Goal: Task Accomplishment & Management: Manage account settings

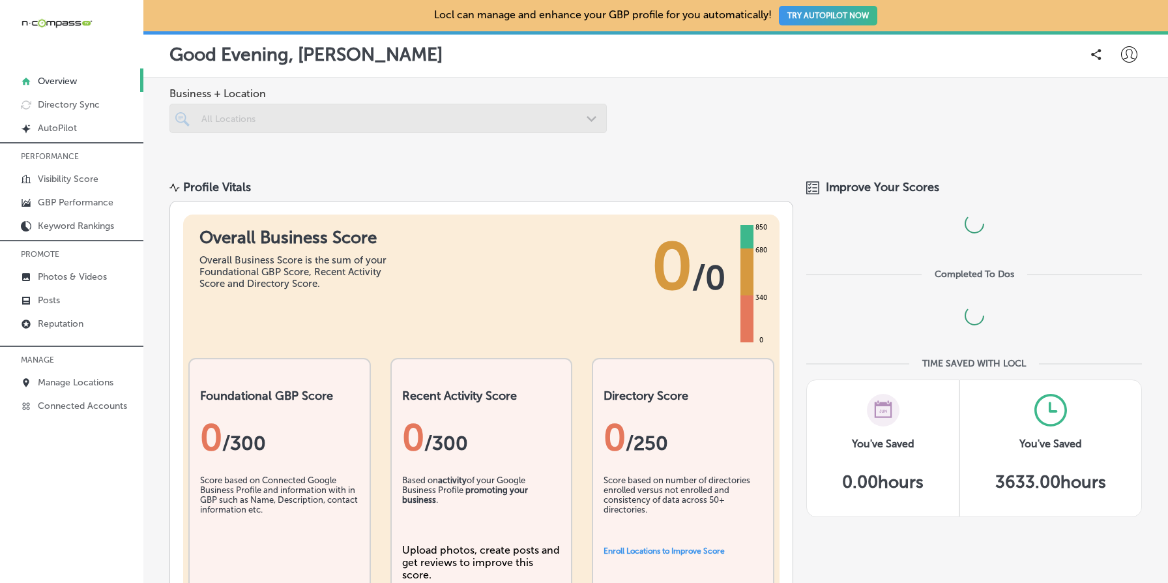
click at [1129, 53] on icon at bounding box center [1129, 54] width 16 height 16
click at [1114, 100] on p "My Account" at bounding box center [1110, 102] width 59 height 16
select select "US"
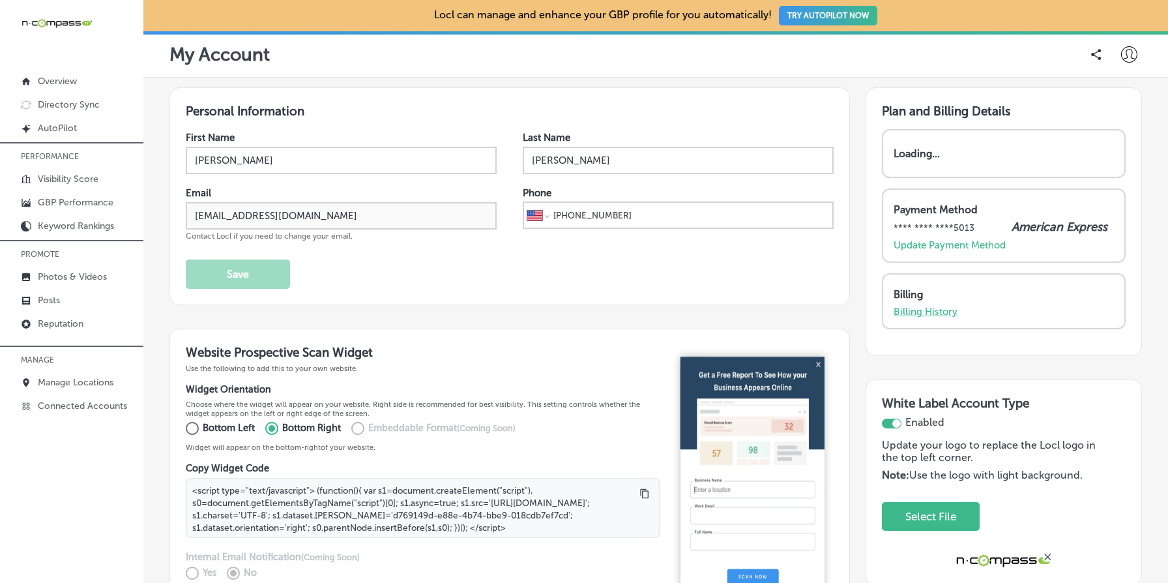
click at [932, 315] on p "Billing History" at bounding box center [925, 312] width 64 height 12
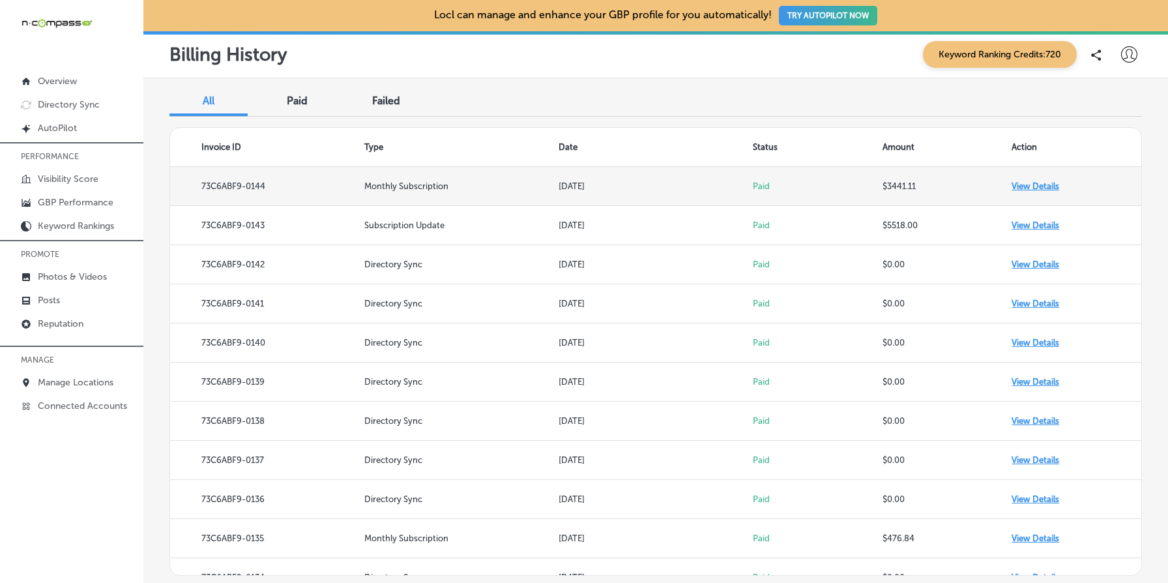
click at [1050, 188] on td "View Details" at bounding box center [1076, 186] width 130 height 39
